Goal: Information Seeking & Learning: Learn about a topic

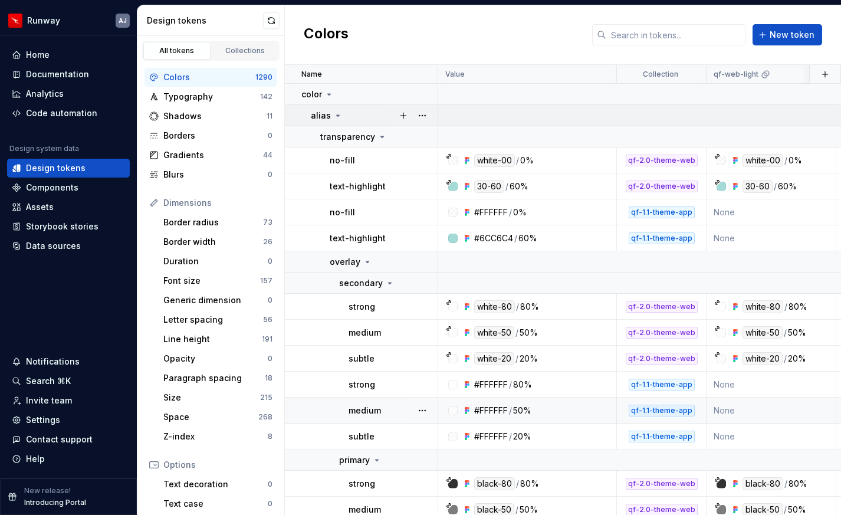
click at [335, 113] on icon at bounding box center [337, 115] width 9 height 9
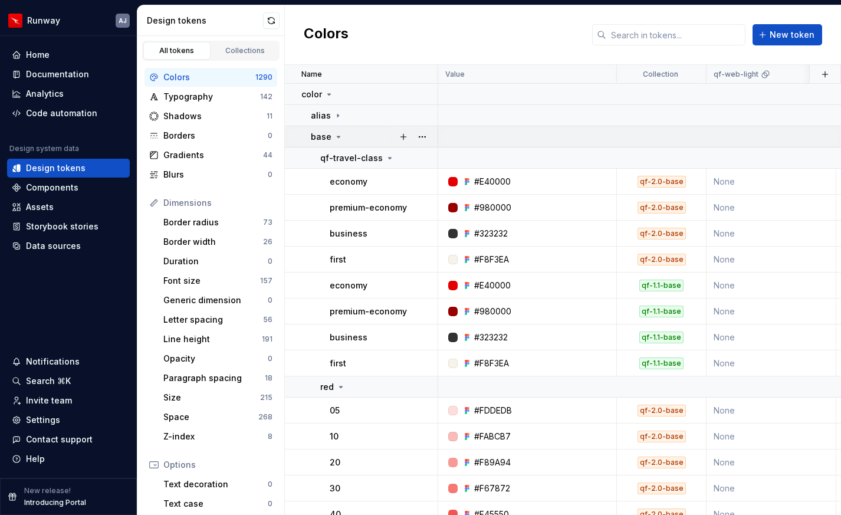
click at [334, 134] on icon at bounding box center [338, 136] width 9 height 9
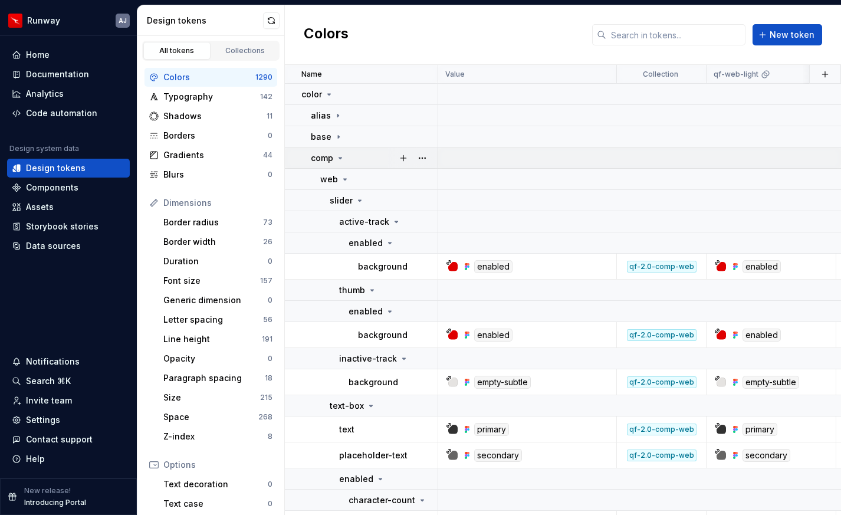
click at [336, 156] on icon at bounding box center [339, 157] width 9 height 9
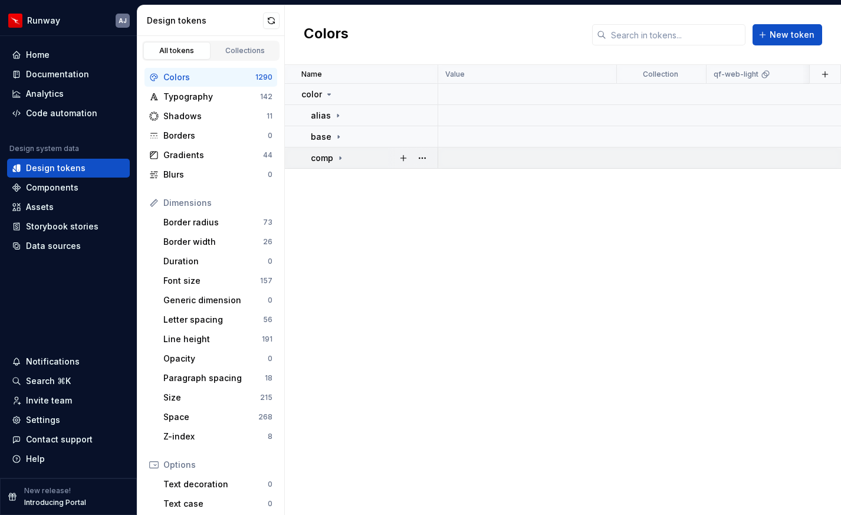
click at [338, 162] on icon at bounding box center [339, 157] width 9 height 9
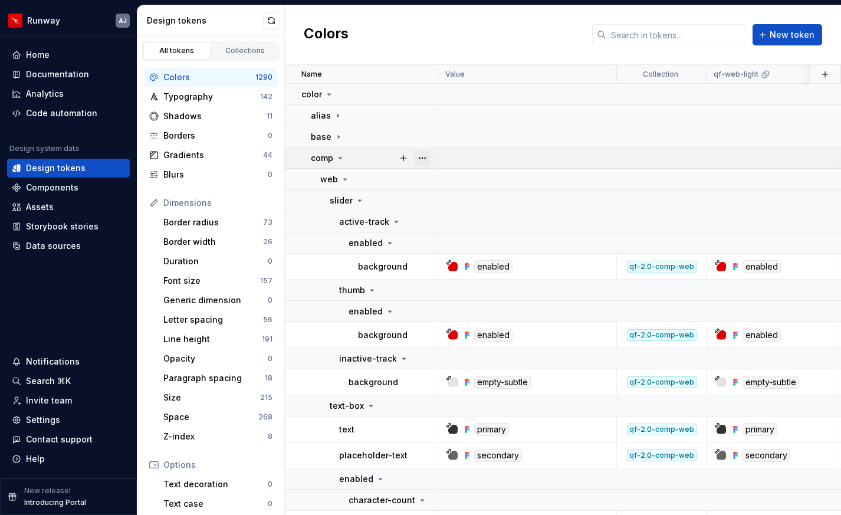
click at [419, 160] on button "button" at bounding box center [422, 158] width 17 height 17
click at [420, 176] on button "button" at bounding box center [422, 179] width 17 height 17
click at [418, 202] on button "button" at bounding box center [422, 200] width 17 height 17
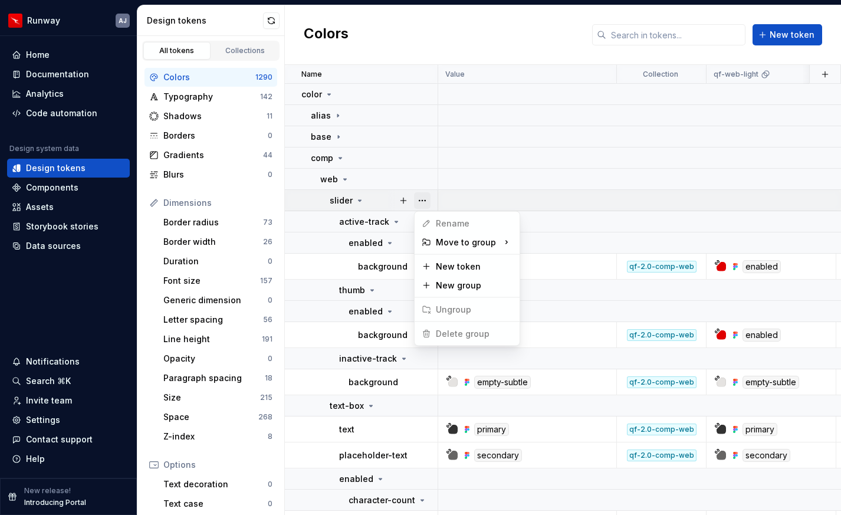
click at [418, 202] on button "button" at bounding box center [422, 200] width 17 height 17
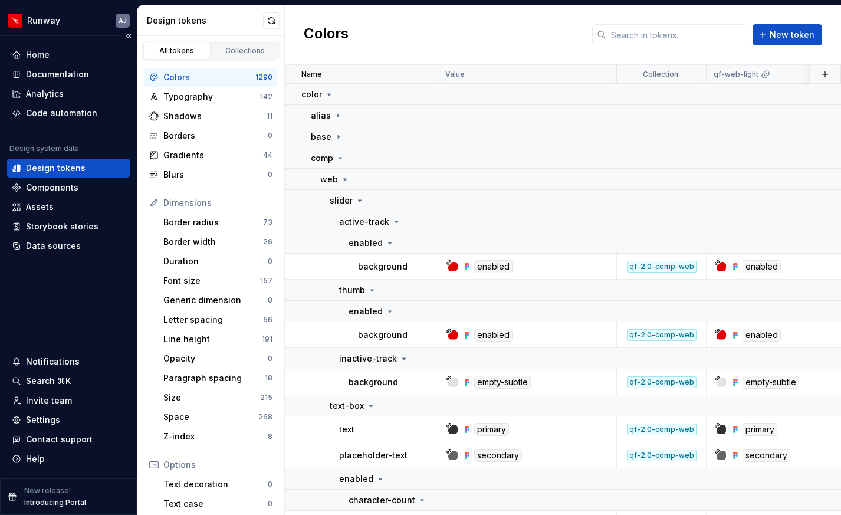
click at [52, 170] on div "Design tokens" at bounding box center [56, 168] width 60 height 12
click at [38, 53] on div "Home" at bounding box center [38, 55] width 24 height 12
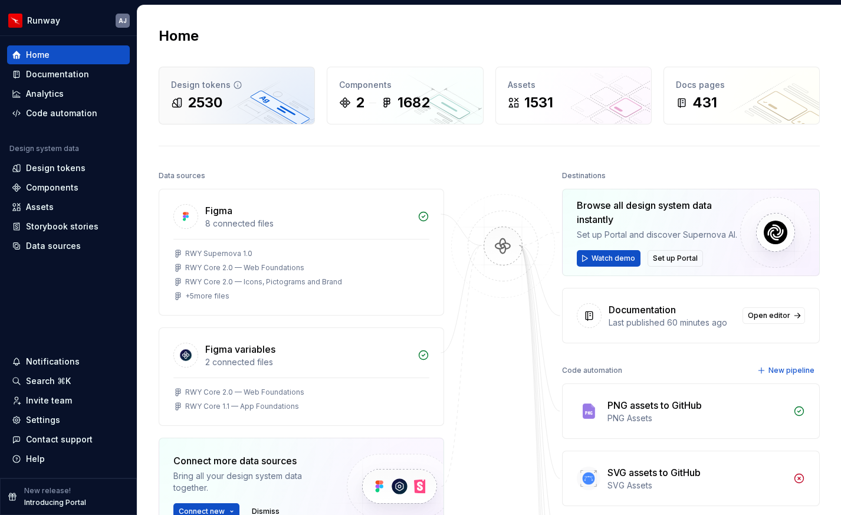
click at [239, 110] on div "2530" at bounding box center [236, 102] width 131 height 19
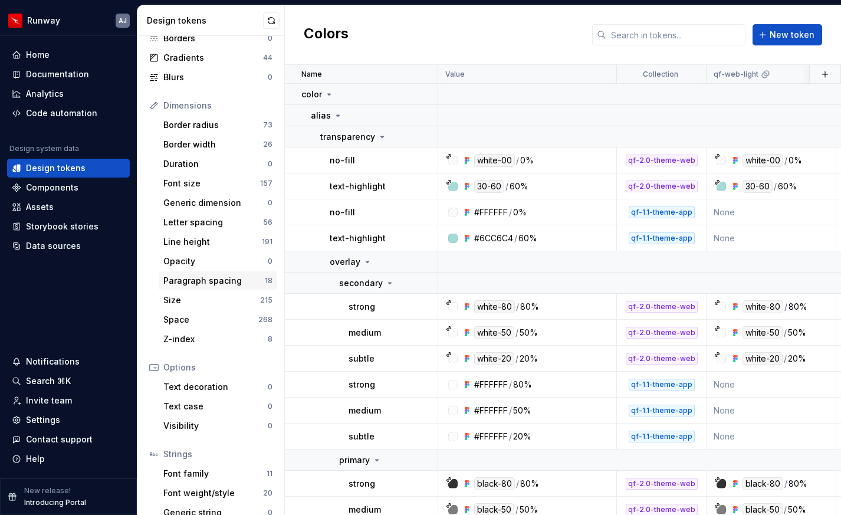
scroll to position [131, 0]
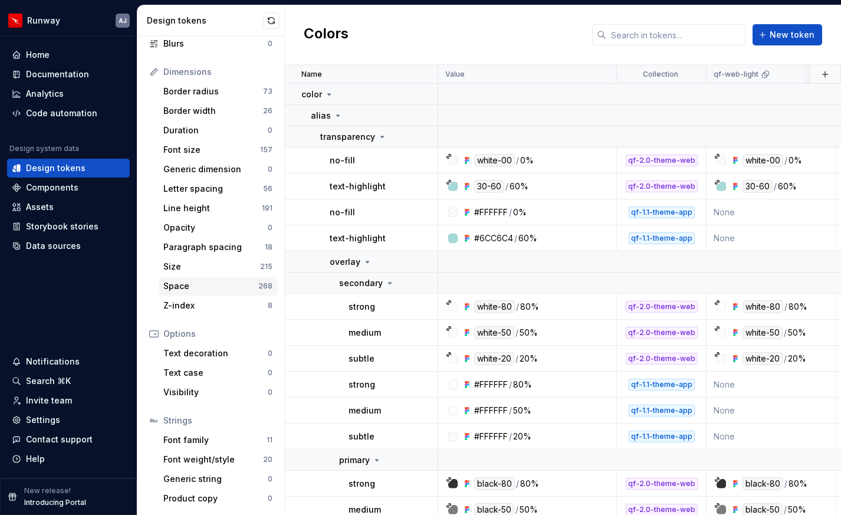
click at [222, 284] on div "Space" at bounding box center [210, 286] width 95 height 12
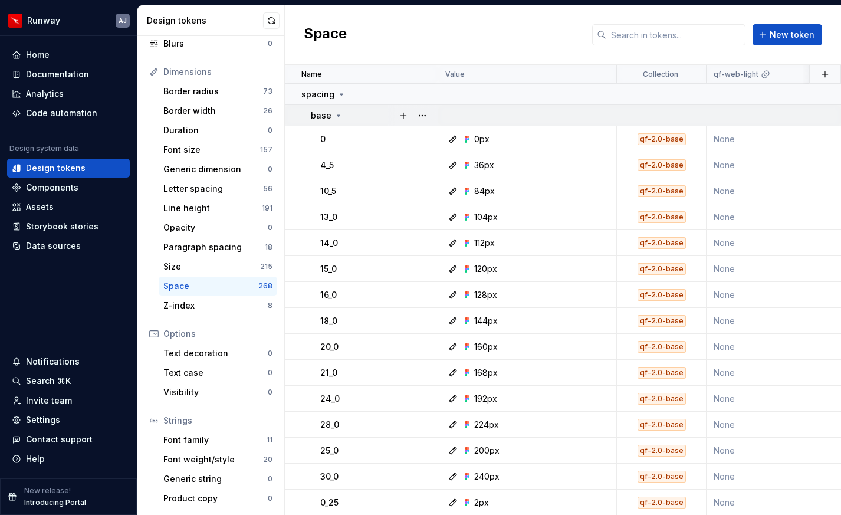
click at [336, 112] on icon at bounding box center [338, 115] width 9 height 9
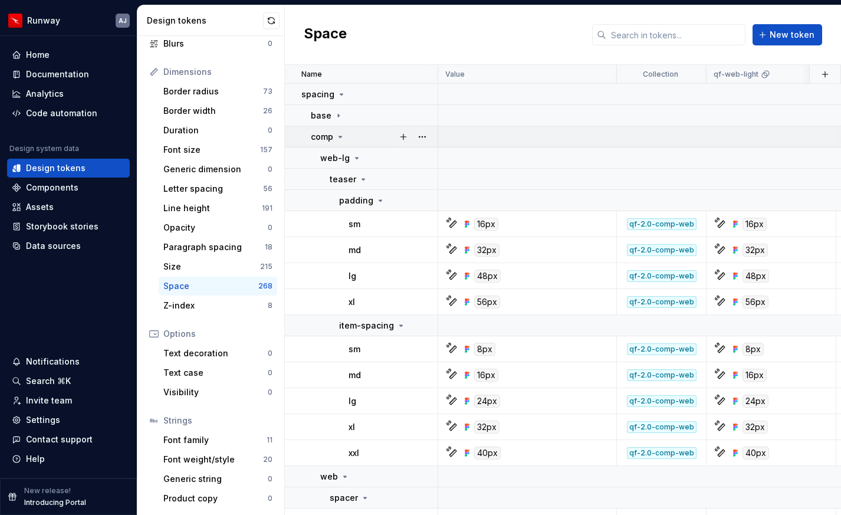
click at [338, 133] on icon at bounding box center [339, 136] width 9 height 9
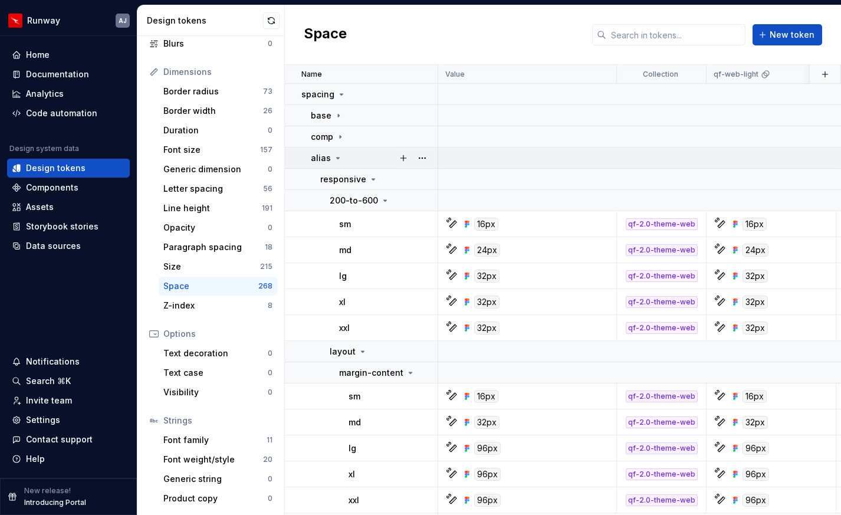
click at [340, 159] on icon at bounding box center [337, 157] width 9 height 9
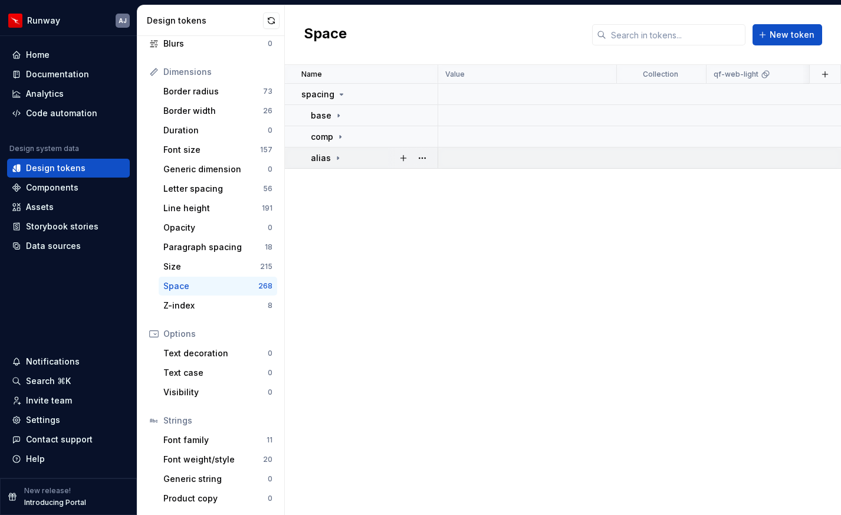
click at [337, 158] on icon at bounding box center [337, 157] width 1 height 3
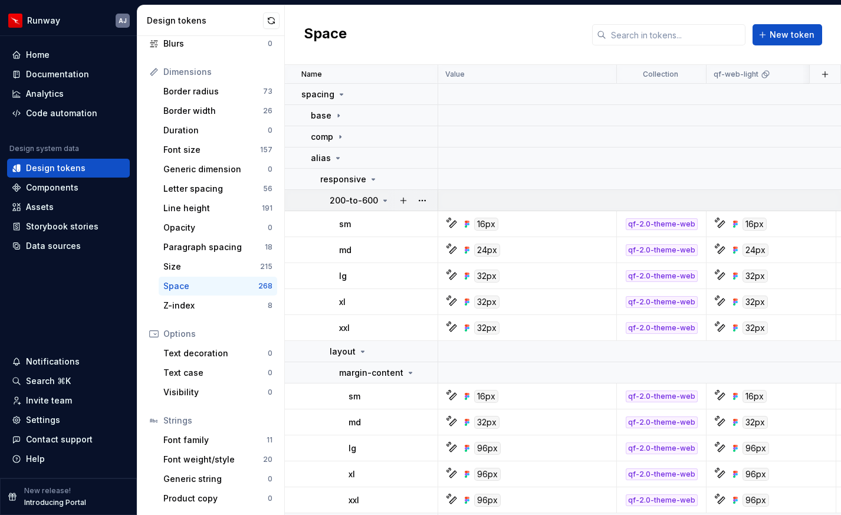
click at [380, 199] on icon at bounding box center [384, 200] width 9 height 9
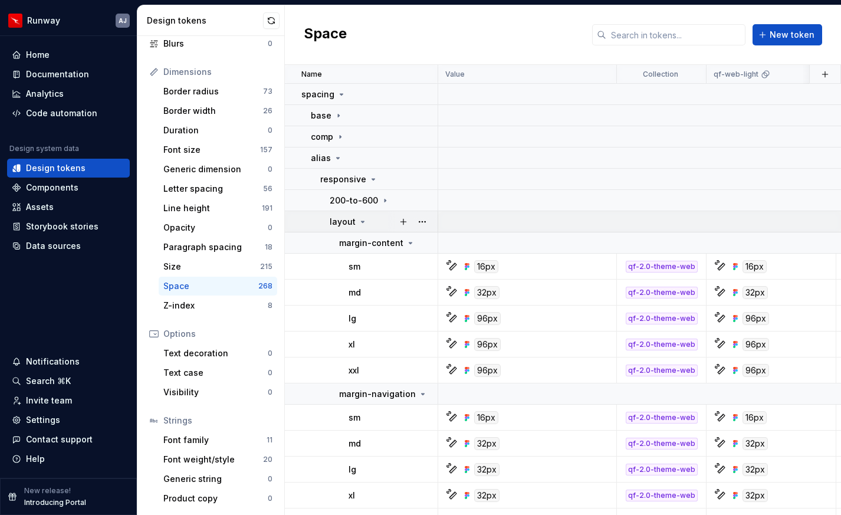
click at [361, 222] on icon at bounding box center [362, 221] width 9 height 9
click at [388, 242] on div at bounding box center [413, 242] width 50 height 21
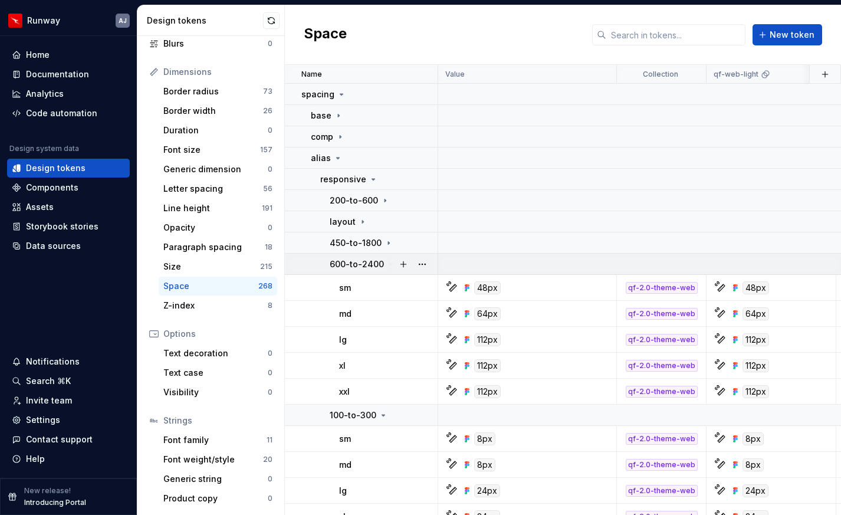
click at [386, 265] on icon at bounding box center [390, 263] width 9 height 9
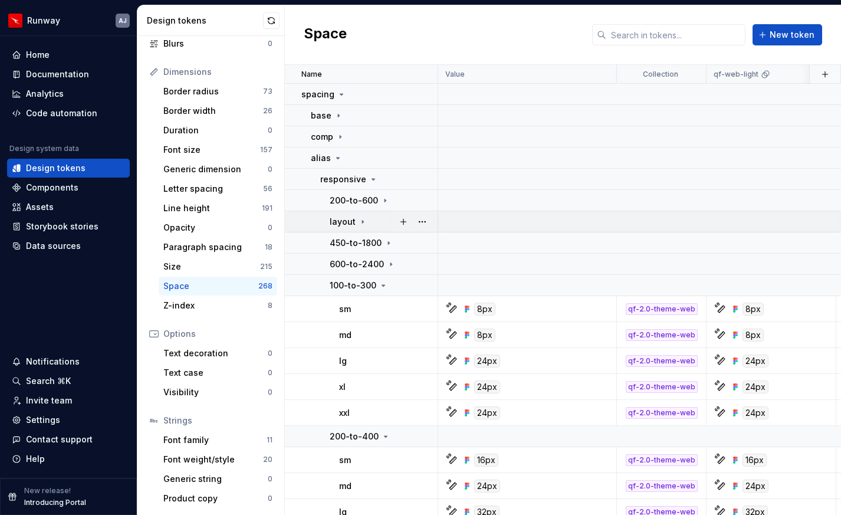
click at [365, 225] on div "layout" at bounding box center [382, 222] width 107 height 12
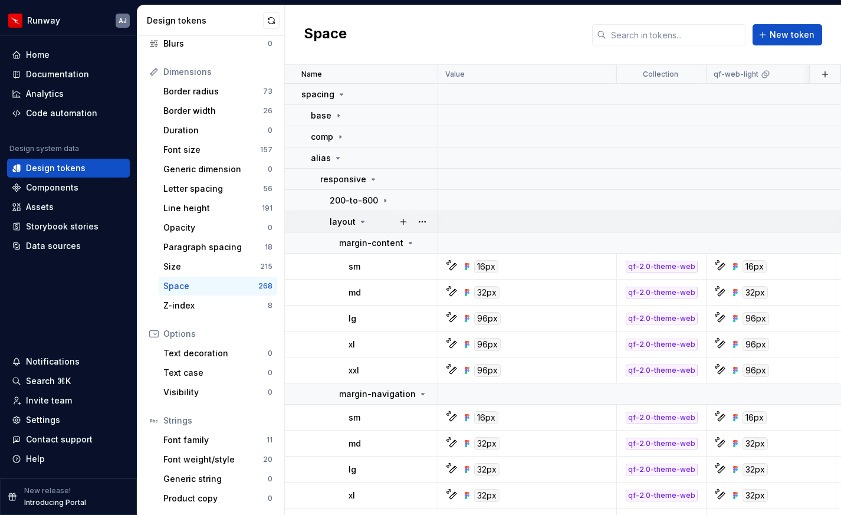
click at [365, 225] on div "layout" at bounding box center [382, 222] width 107 height 12
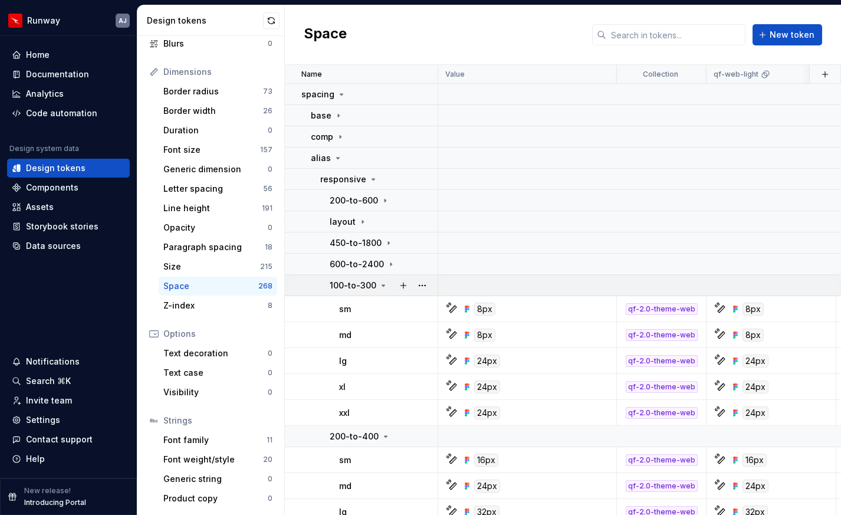
click at [379, 286] on icon at bounding box center [382, 285] width 9 height 9
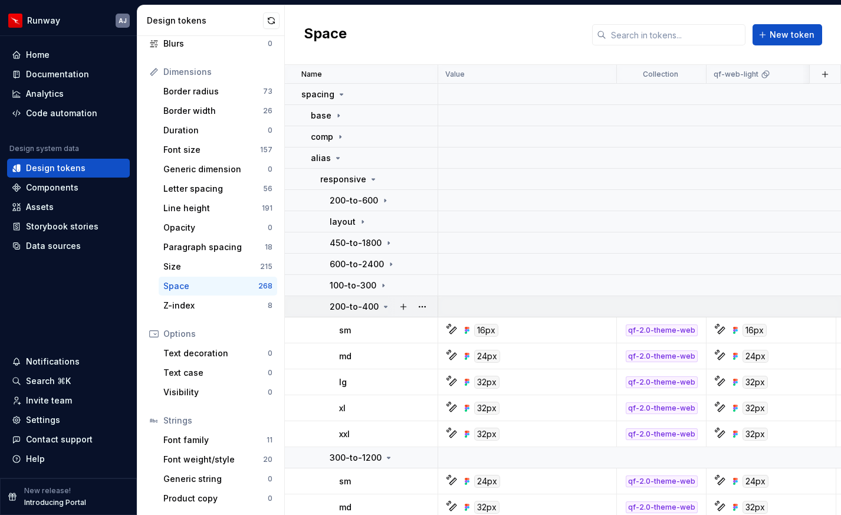
click at [382, 305] on icon at bounding box center [385, 306] width 9 height 9
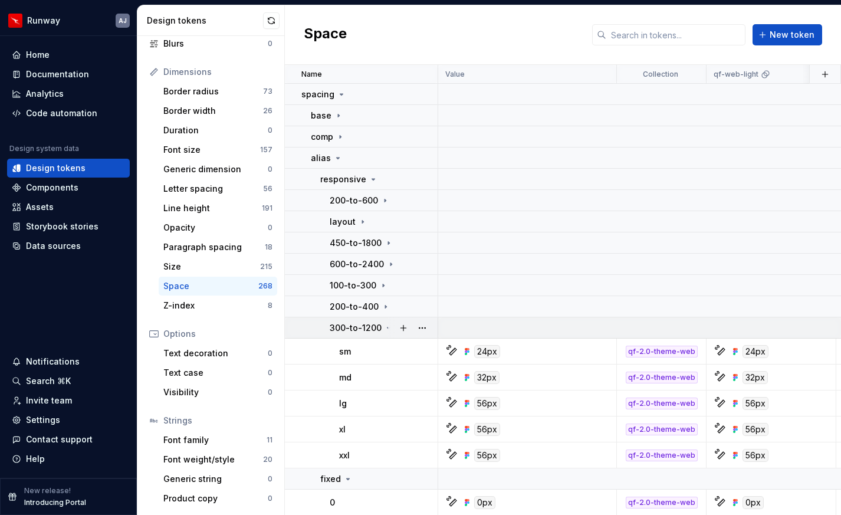
click at [387, 327] on icon at bounding box center [388, 327] width 3 height 1
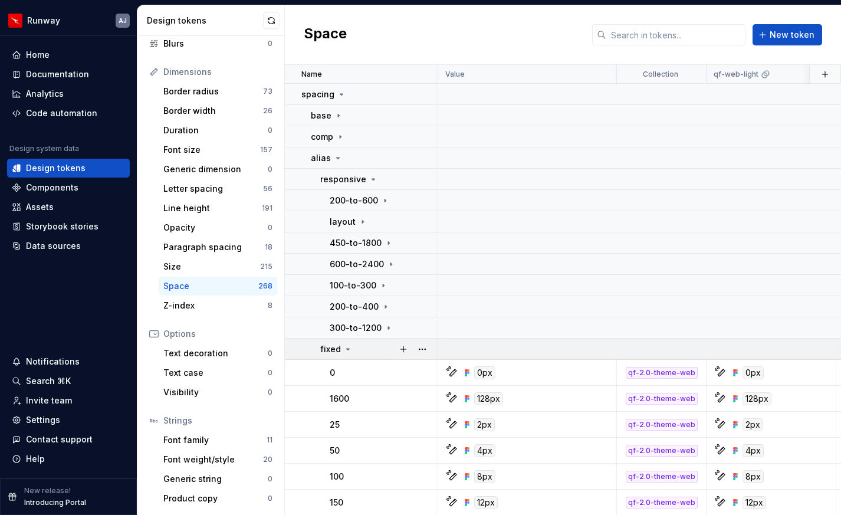
click at [348, 350] on icon at bounding box center [347, 348] width 9 height 9
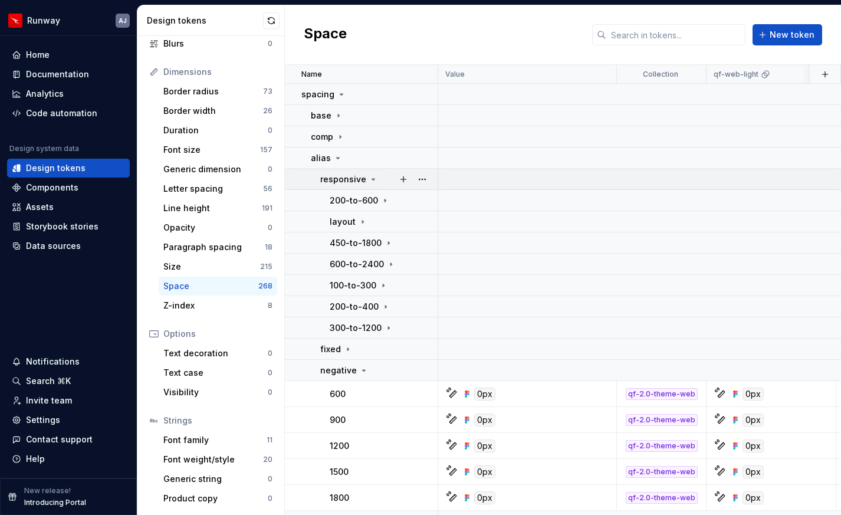
click at [372, 180] on icon at bounding box center [372, 178] width 9 height 9
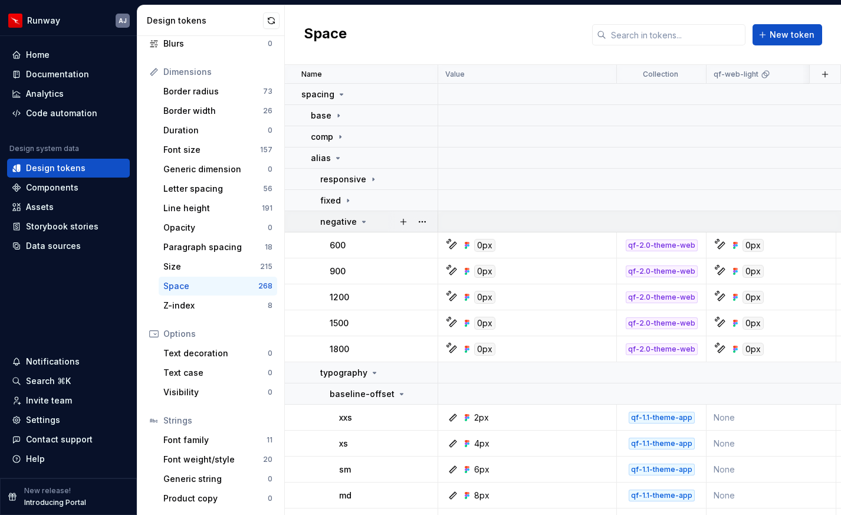
click at [362, 221] on icon at bounding box center [363, 221] width 3 height 1
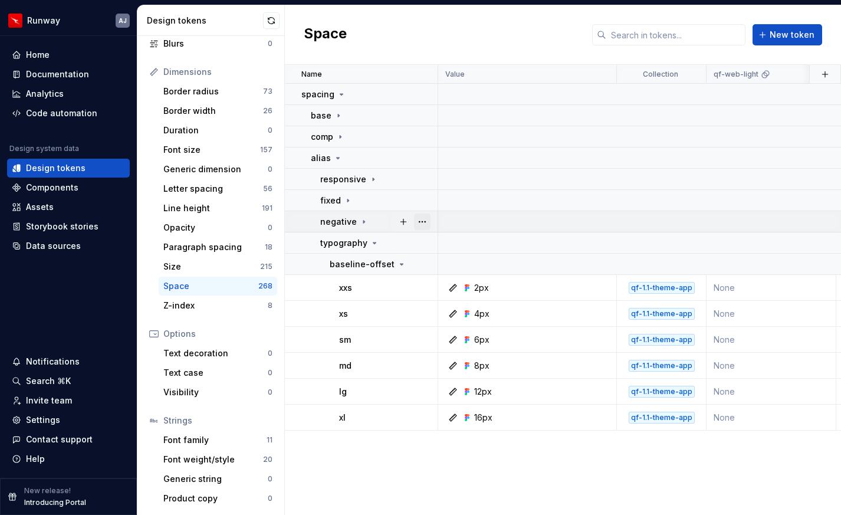
click at [420, 219] on button "button" at bounding box center [422, 221] width 17 height 17
click at [375, 240] on icon at bounding box center [374, 242] width 9 height 9
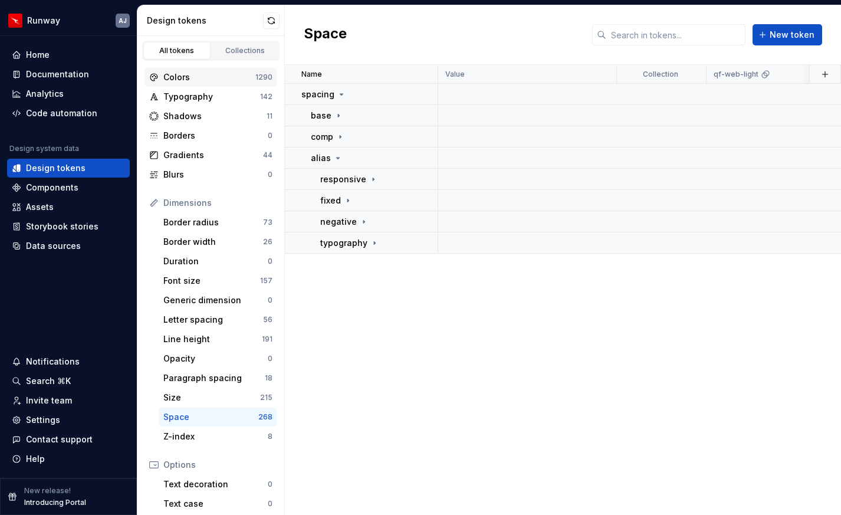
click at [207, 78] on div "Colors" at bounding box center [209, 77] width 92 height 12
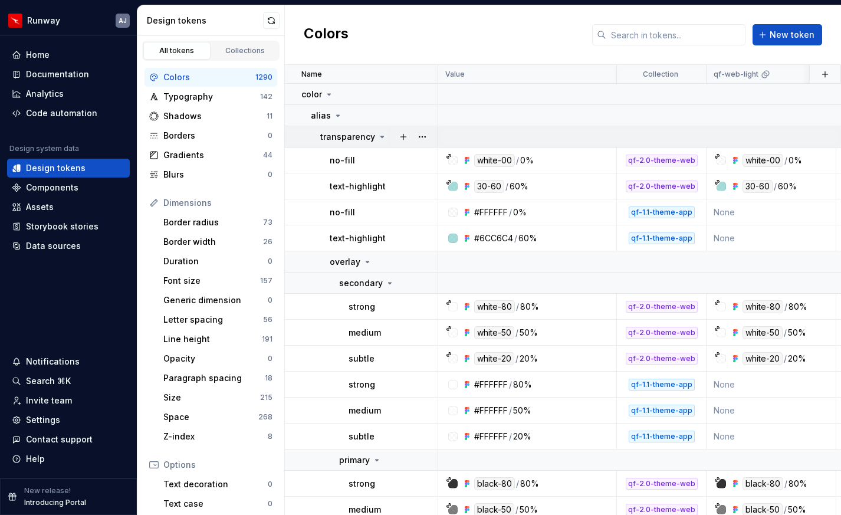
click at [381, 135] on icon at bounding box center [381, 136] width 9 height 9
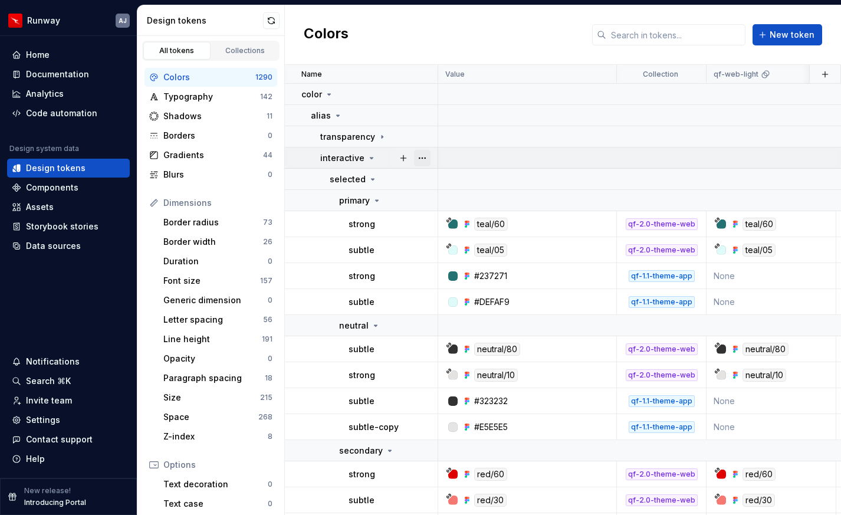
click at [422, 156] on button "button" at bounding box center [422, 158] width 17 height 17
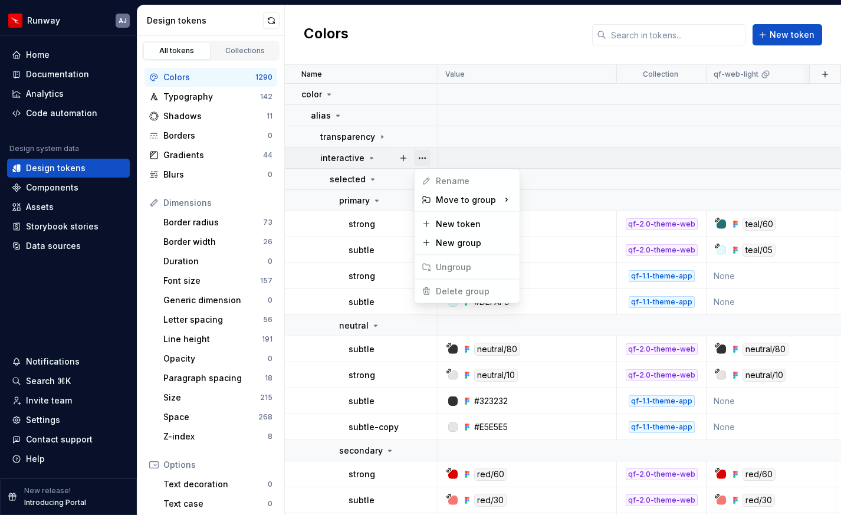
click at [422, 156] on button "button" at bounding box center [422, 158] width 17 height 17
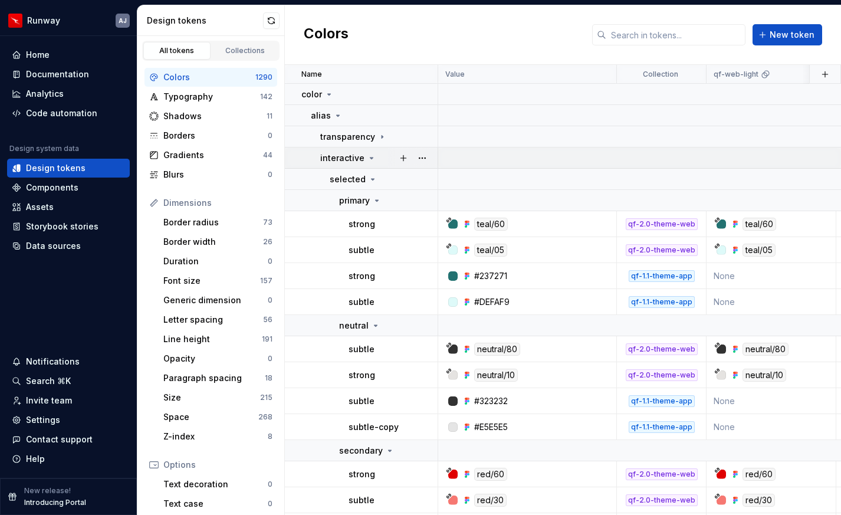
click at [370, 159] on icon at bounding box center [371, 157] width 9 height 9
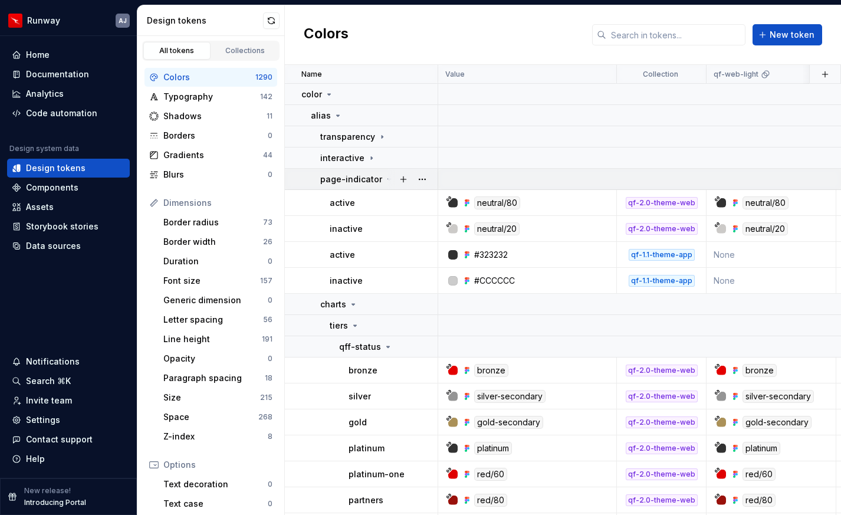
click at [388, 179] on icon at bounding box center [389, 179] width 3 height 1
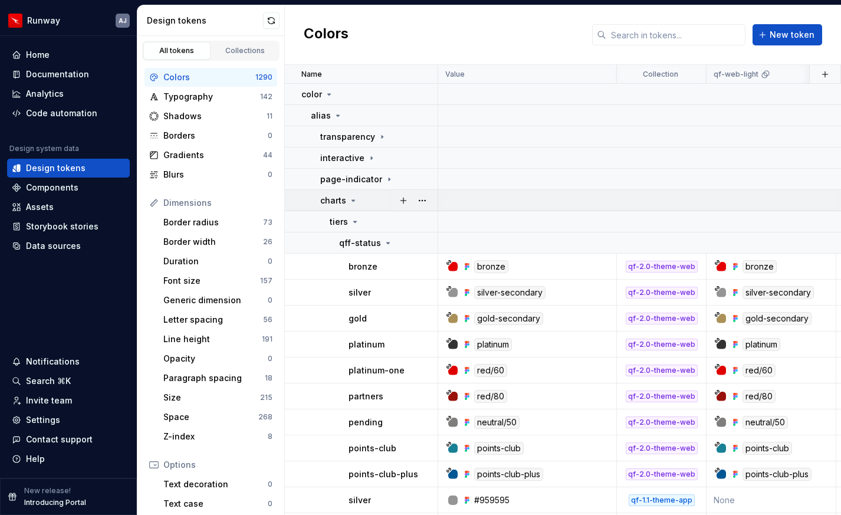
click at [354, 199] on icon at bounding box center [352, 200] width 9 height 9
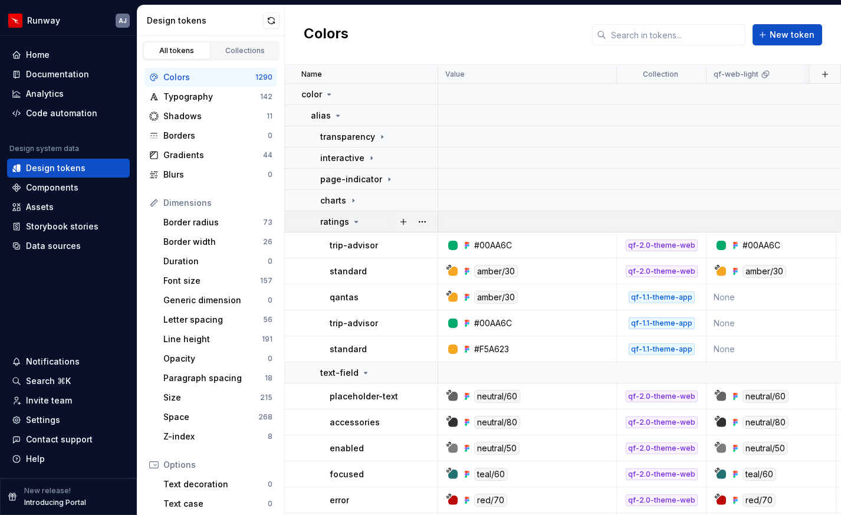
click at [353, 223] on icon at bounding box center [355, 221] width 9 height 9
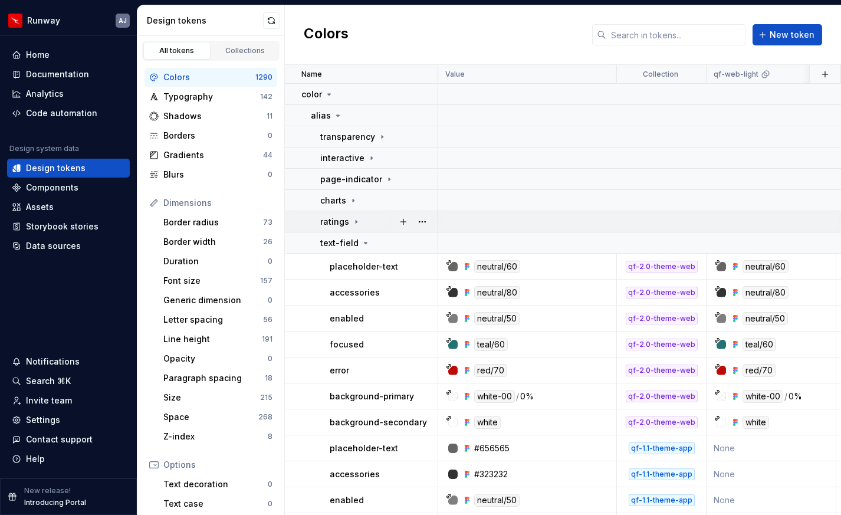
click at [354, 225] on icon at bounding box center [355, 221] width 9 height 9
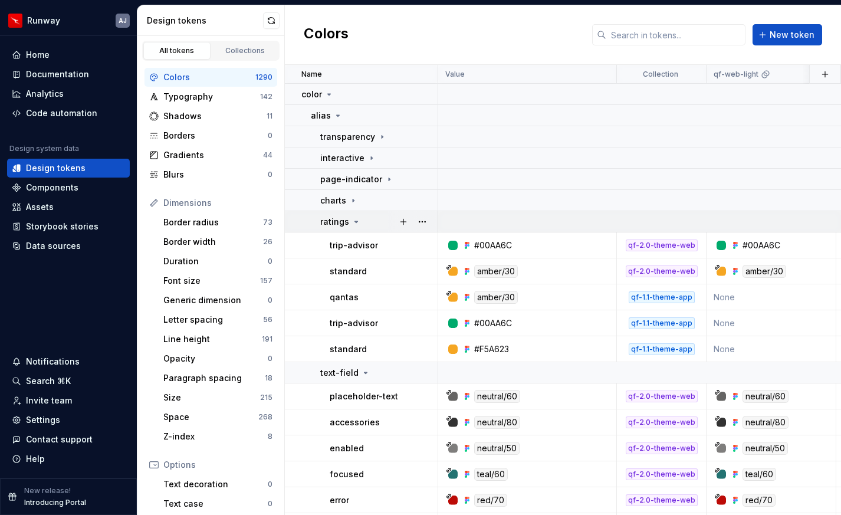
click at [355, 222] on icon at bounding box center [356, 221] width 3 height 1
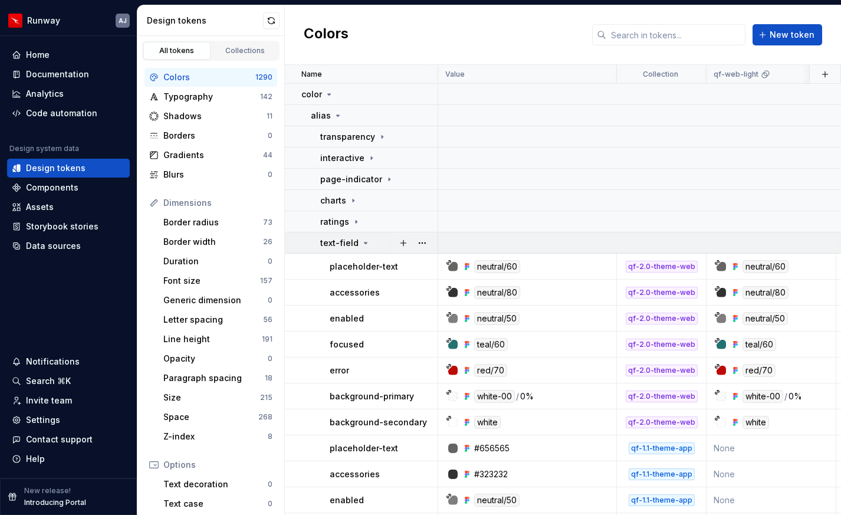
click at [365, 243] on icon at bounding box center [365, 242] width 9 height 9
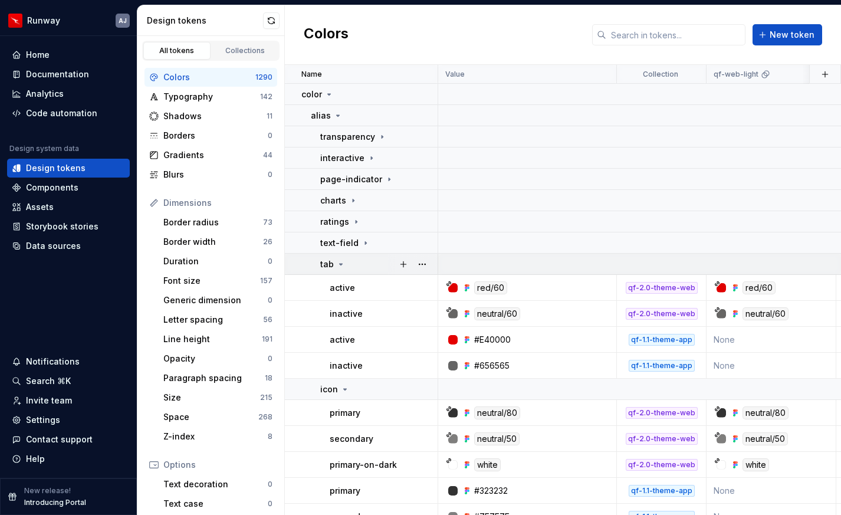
click at [339, 266] on icon at bounding box center [340, 263] width 9 height 9
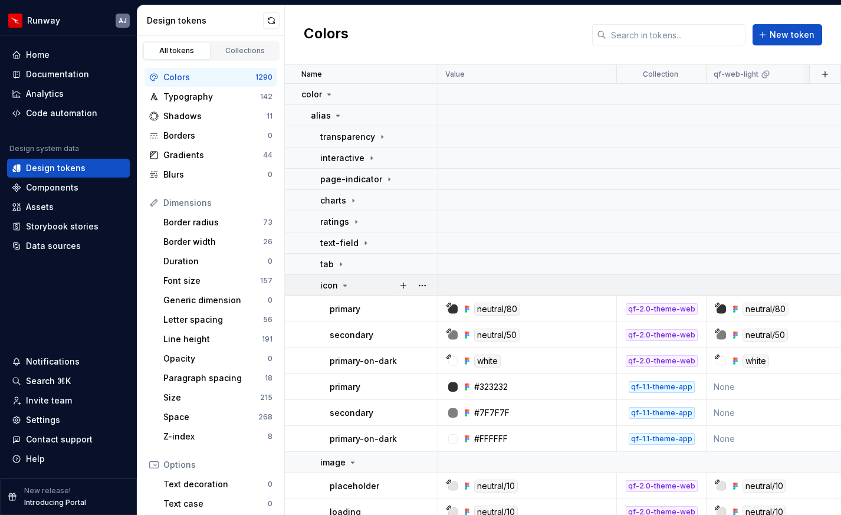
click at [342, 287] on icon at bounding box center [344, 285] width 9 height 9
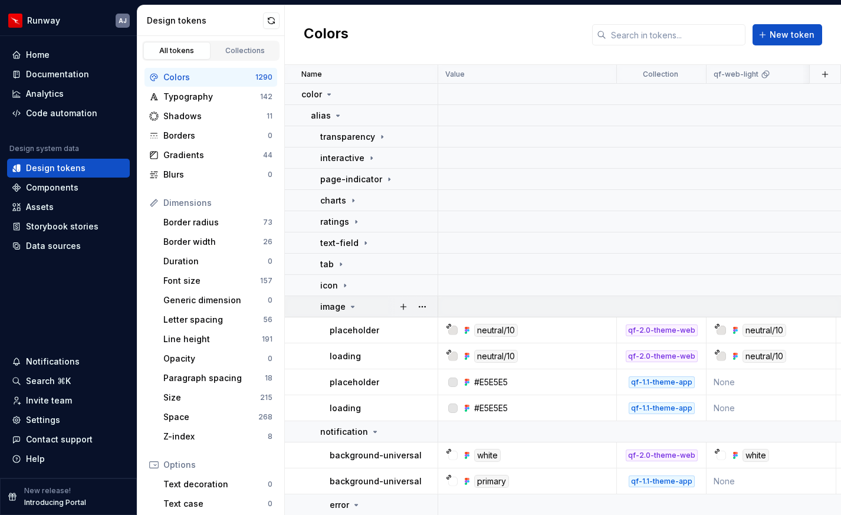
click at [350, 307] on icon at bounding box center [352, 306] width 9 height 9
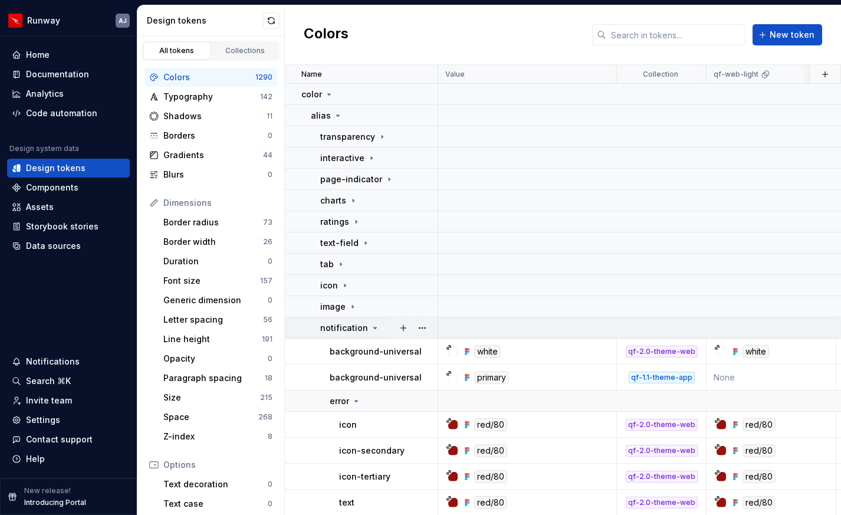
click at [375, 328] on icon at bounding box center [374, 327] width 9 height 9
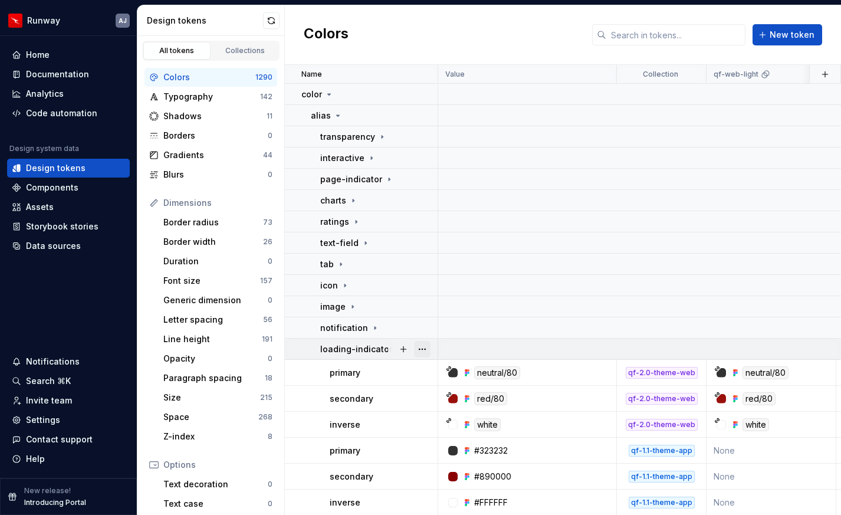
click at [424, 348] on button "button" at bounding box center [422, 349] width 17 height 17
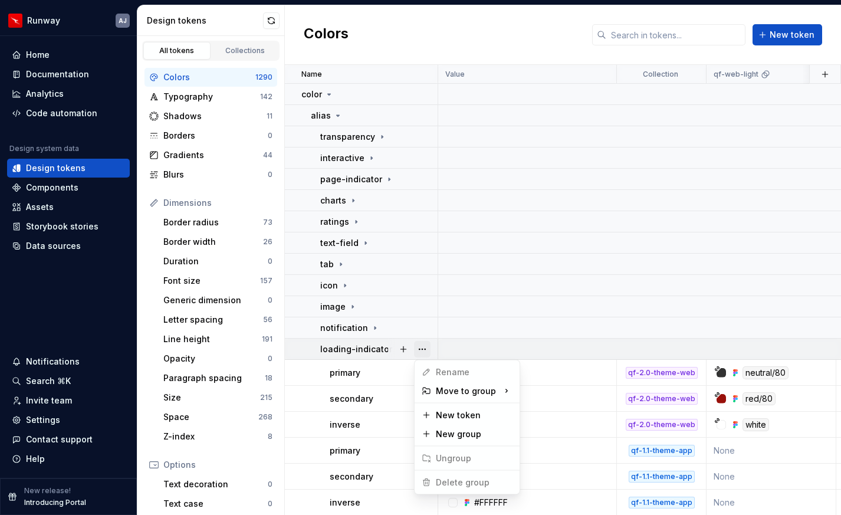
click at [424, 348] on button "button" at bounding box center [422, 349] width 17 height 17
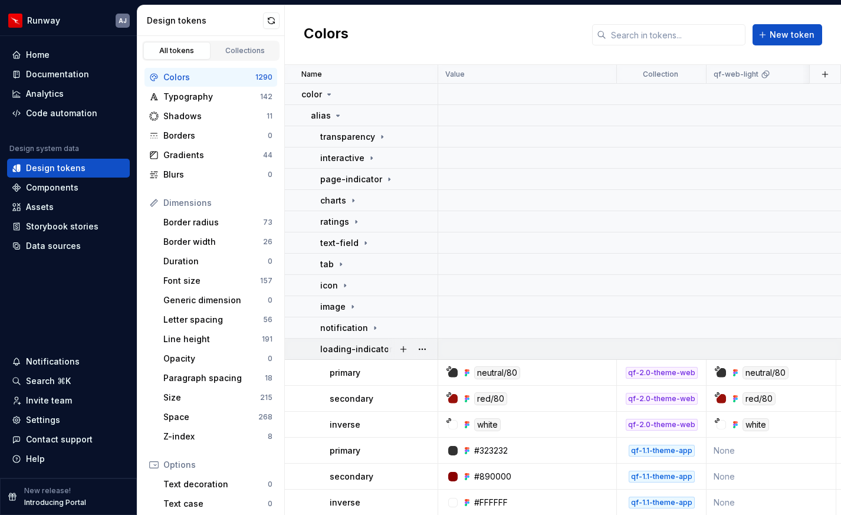
click at [367, 344] on p "loading-indicator" at bounding box center [356, 349] width 72 height 12
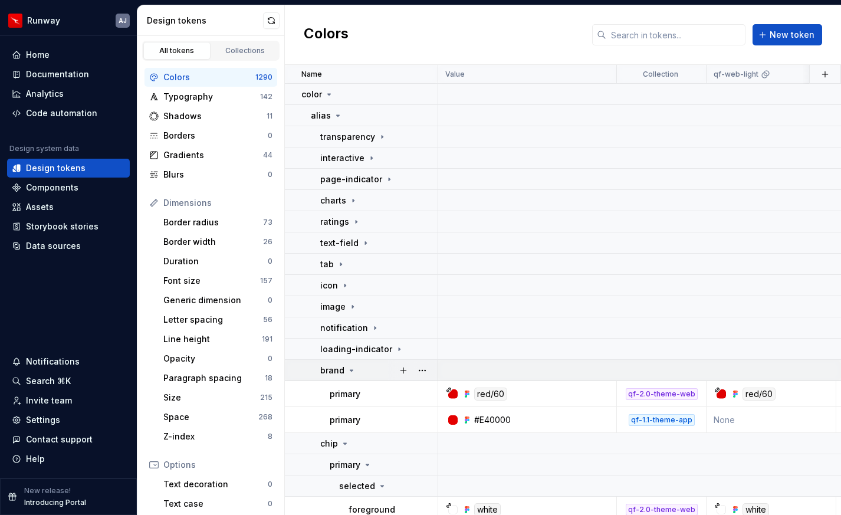
click at [331, 369] on p "brand" at bounding box center [332, 370] width 24 height 12
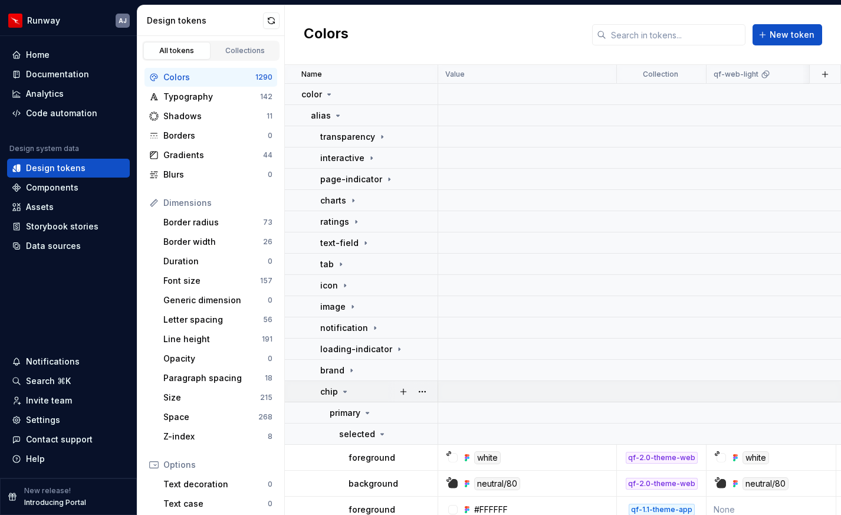
click at [332, 391] on p "chip" at bounding box center [329, 391] width 18 height 12
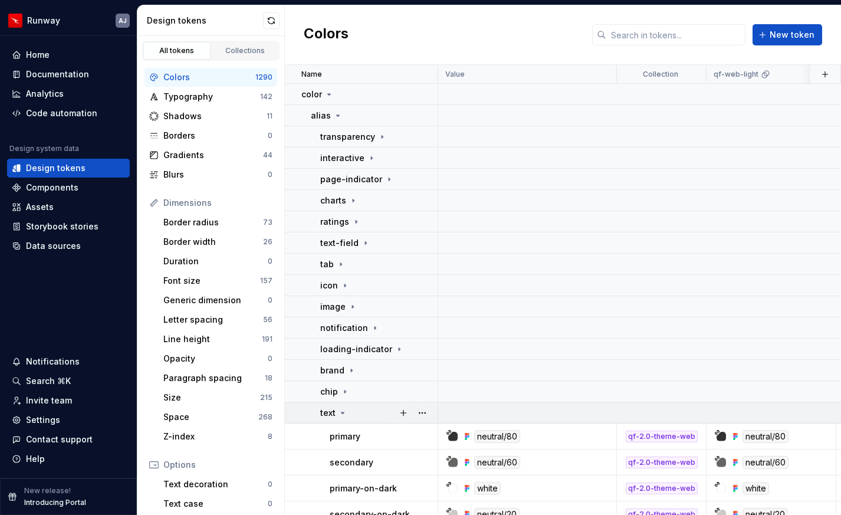
click at [344, 411] on icon at bounding box center [342, 412] width 9 height 9
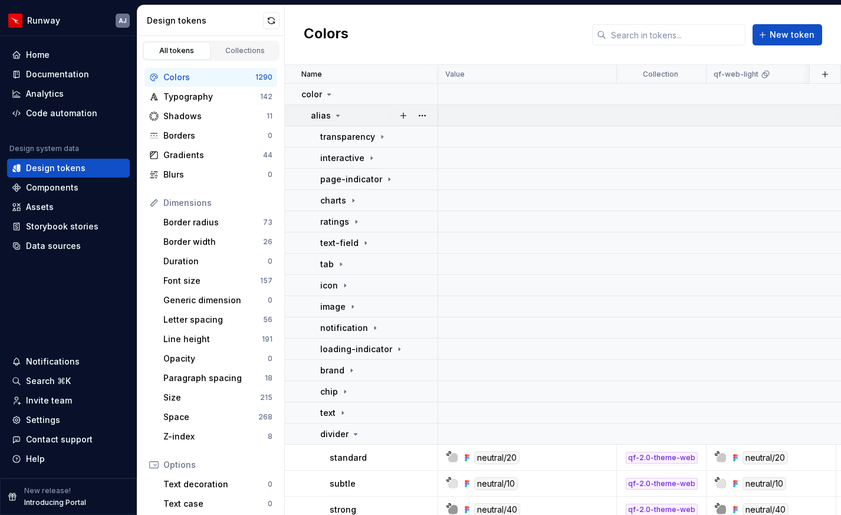
click at [333, 116] on icon at bounding box center [337, 115] width 9 height 9
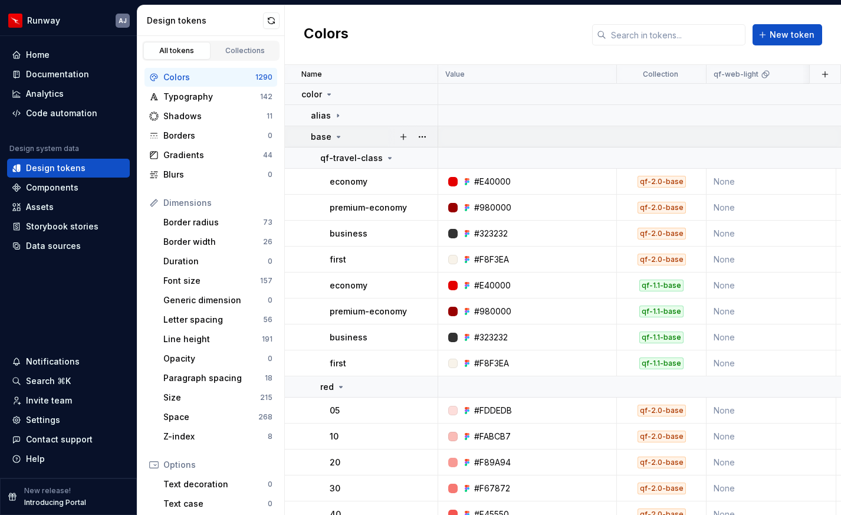
click at [335, 129] on td "base" at bounding box center [361, 136] width 153 height 21
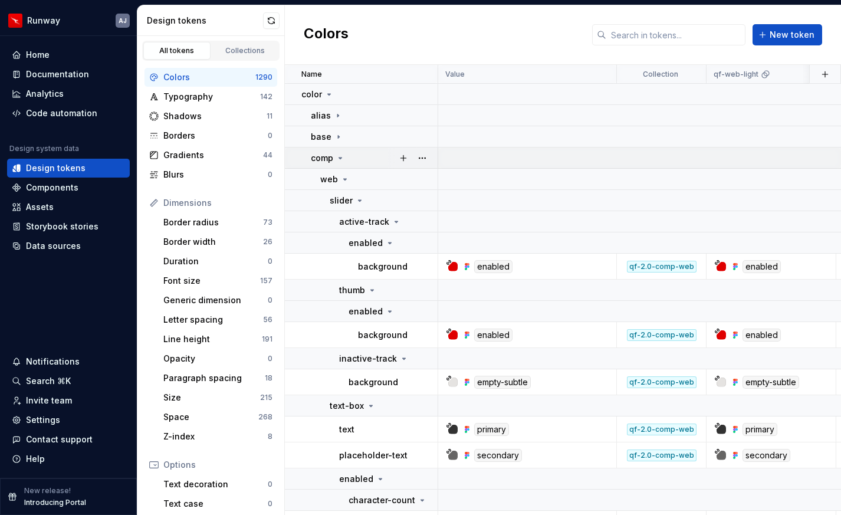
click at [338, 154] on icon at bounding box center [339, 157] width 9 height 9
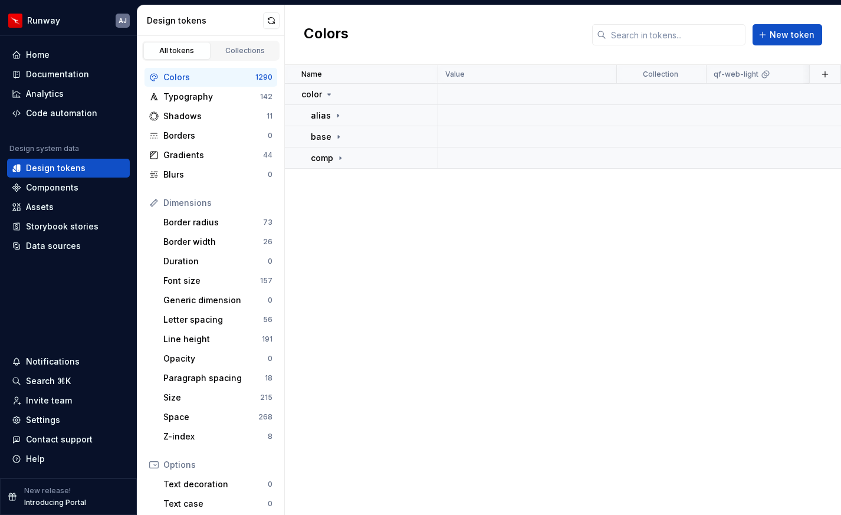
click at [189, 77] on div "Colors" at bounding box center [209, 77] width 92 height 12
click at [184, 102] on div "Typography" at bounding box center [211, 97] width 97 height 12
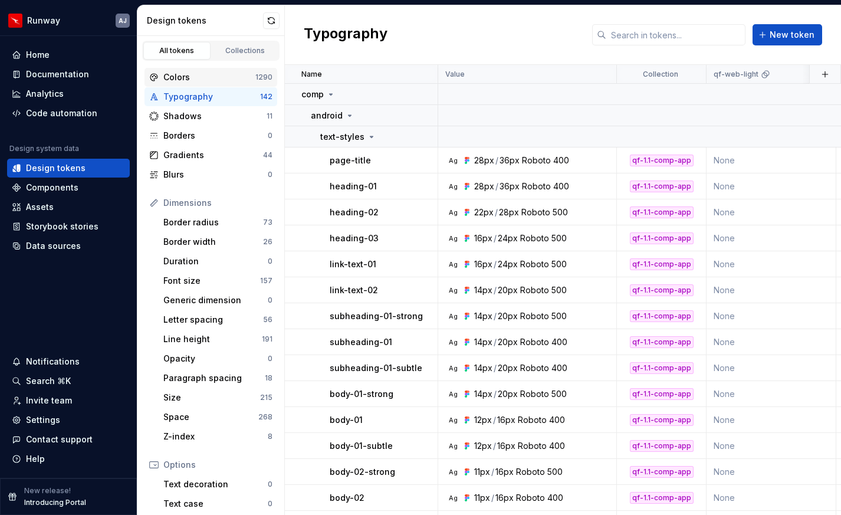
click at [178, 76] on div "Colors" at bounding box center [209, 77] width 92 height 12
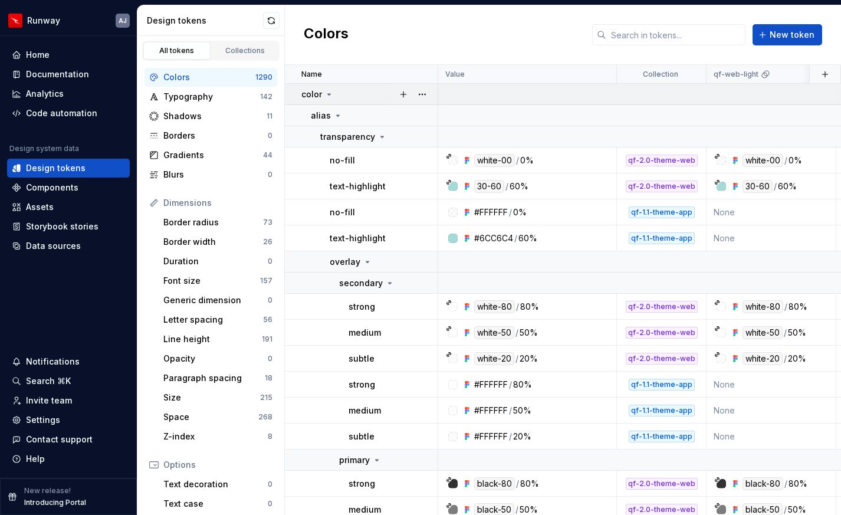
click at [327, 91] on icon at bounding box center [328, 94] width 9 height 9
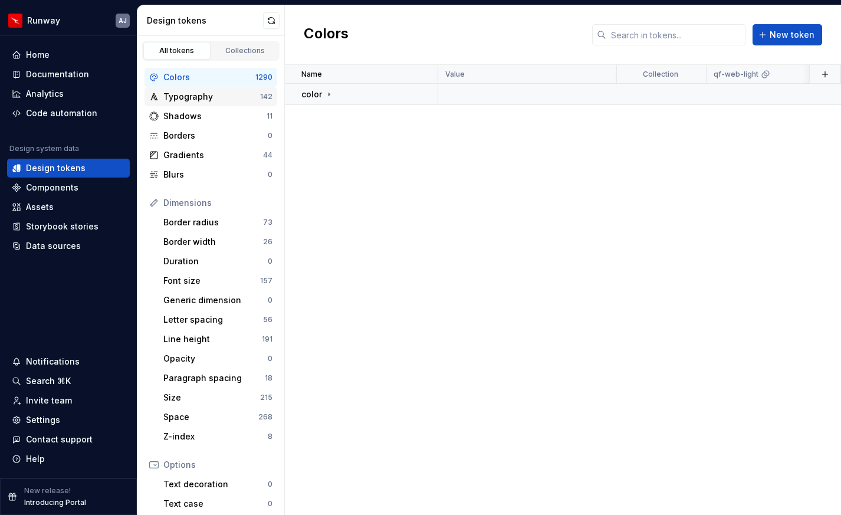
click at [212, 97] on div "Typography" at bounding box center [211, 97] width 97 height 12
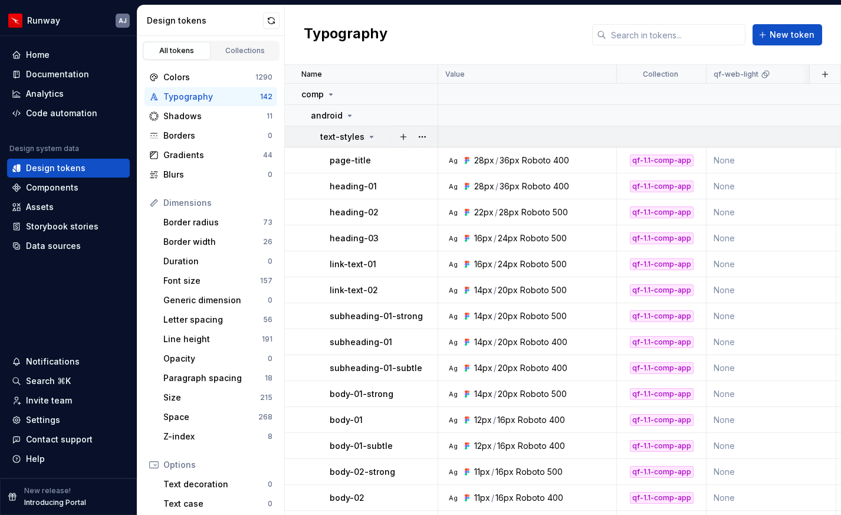
click at [371, 139] on icon at bounding box center [371, 136] width 9 height 9
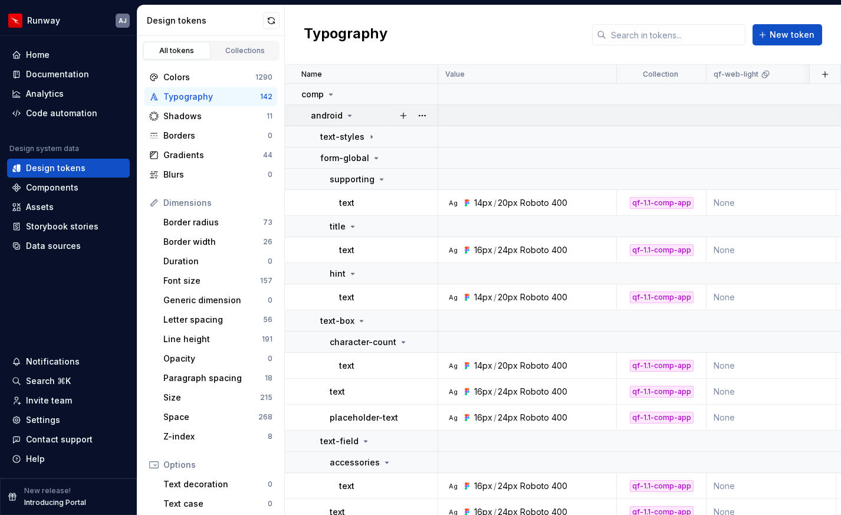
click at [351, 117] on icon at bounding box center [349, 115] width 9 height 9
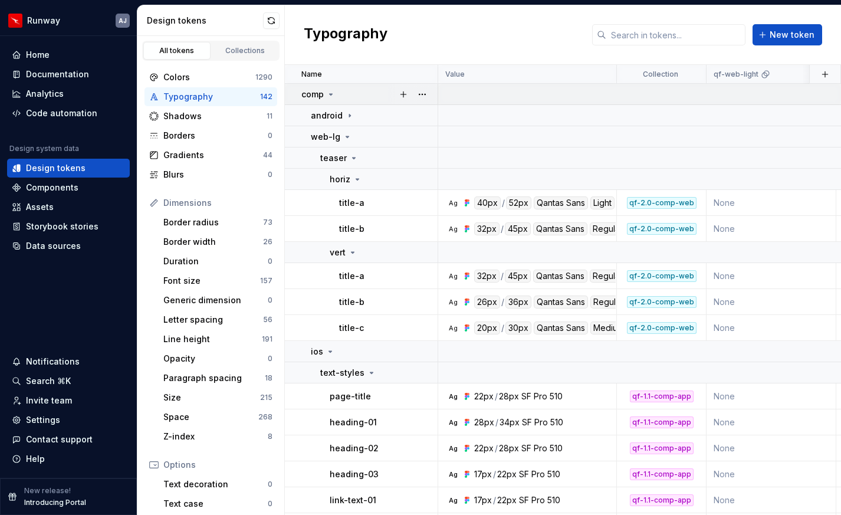
click at [330, 94] on icon at bounding box center [330, 94] width 3 height 1
